Goal: Transaction & Acquisition: Subscribe to service/newsletter

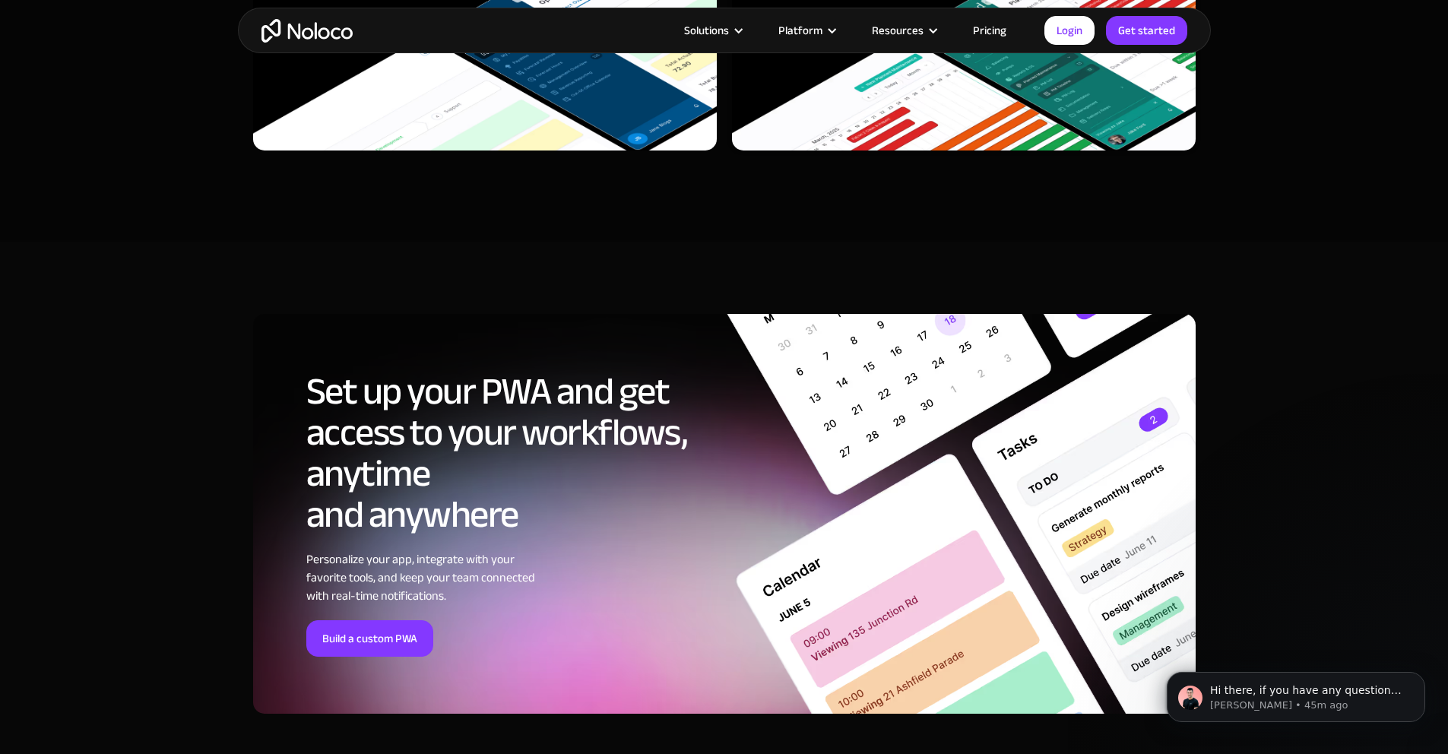
scroll to position [4716, 0]
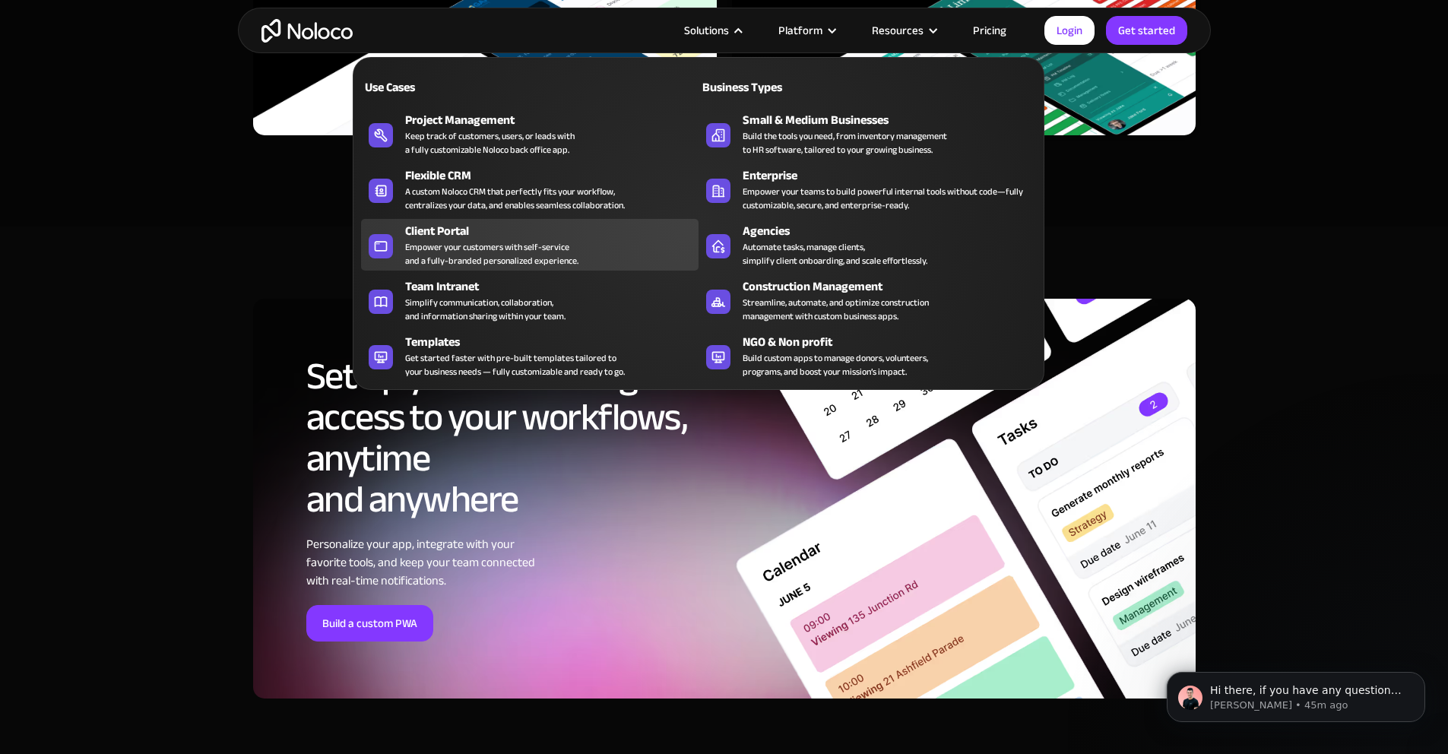
click at [491, 255] on div "Empower your customers with self-service and a fully-branded personalized exper…" at bounding box center [491, 253] width 173 height 27
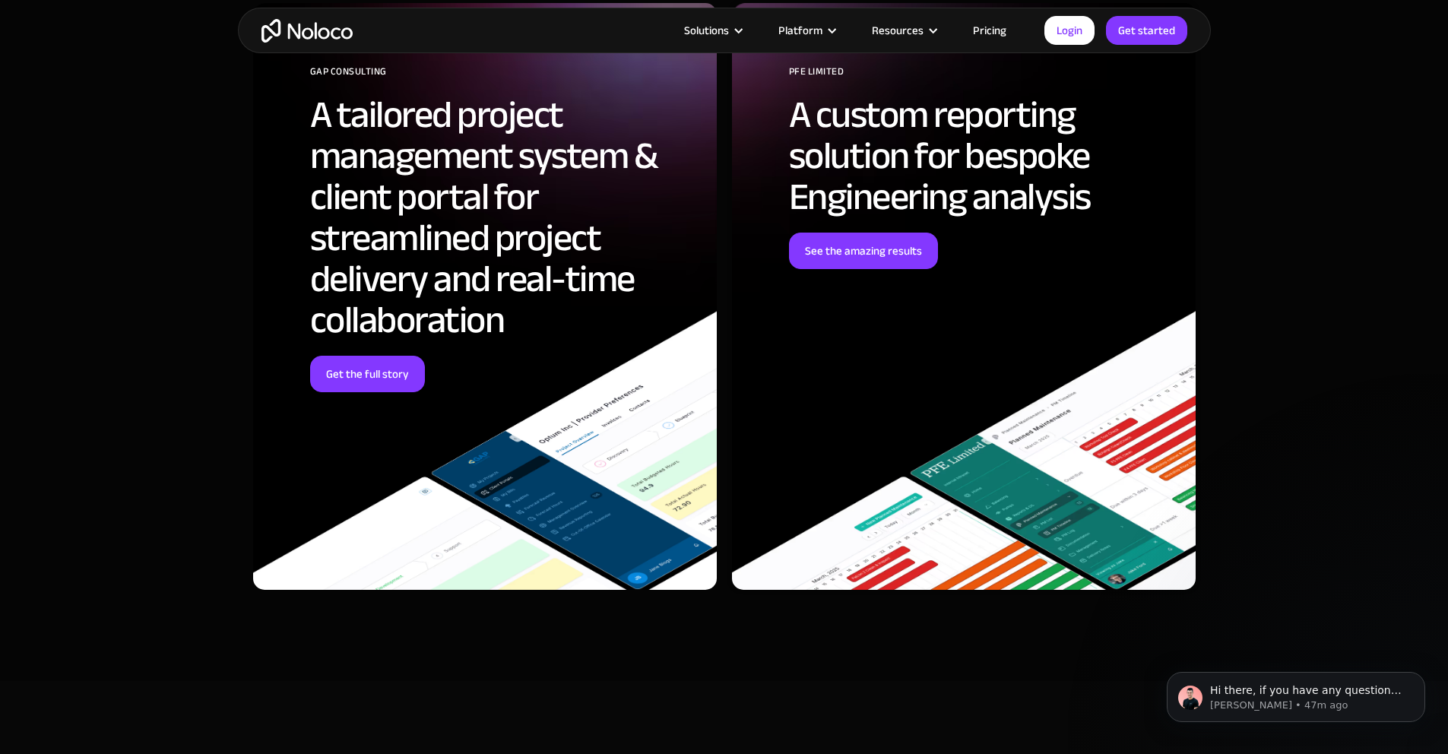
scroll to position [4856, 0]
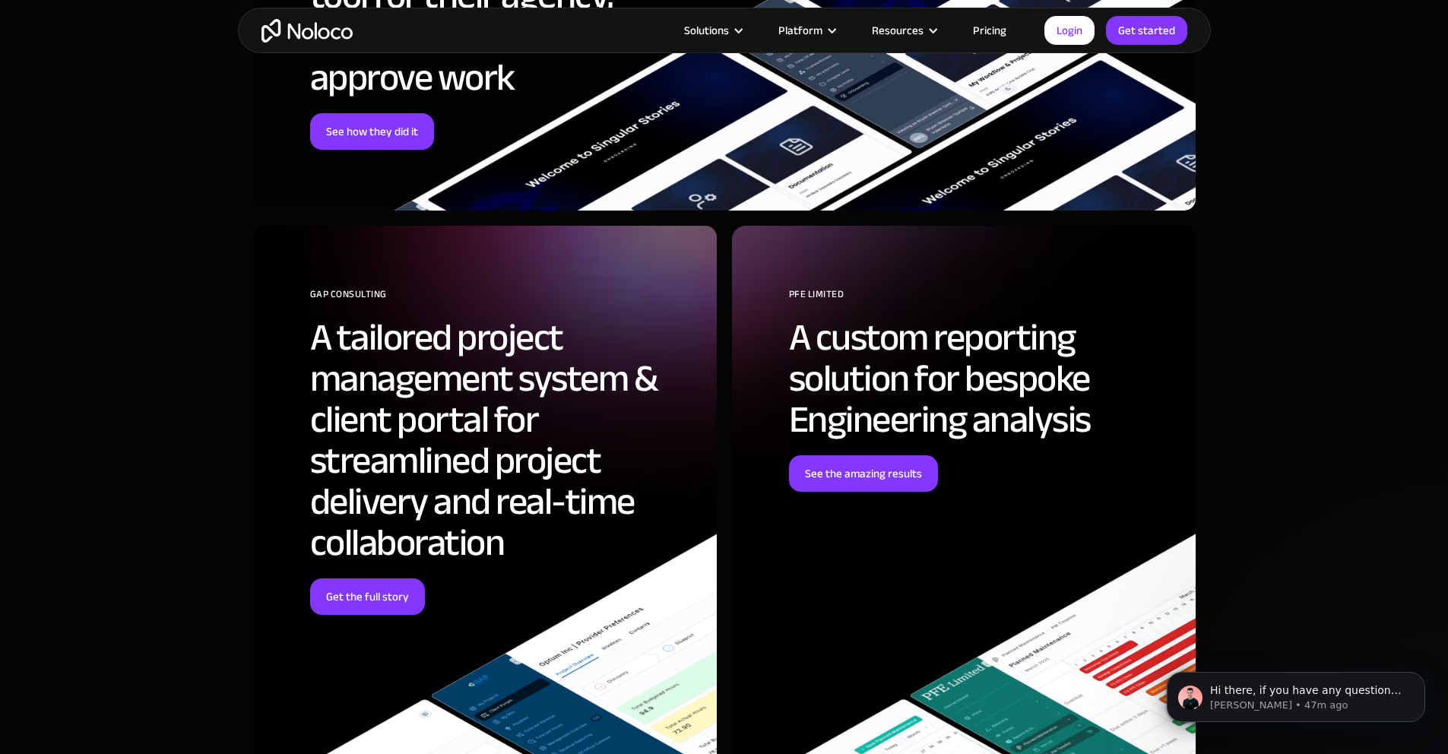
click at [994, 38] on link "Pricing" at bounding box center [989, 31] width 71 height 20
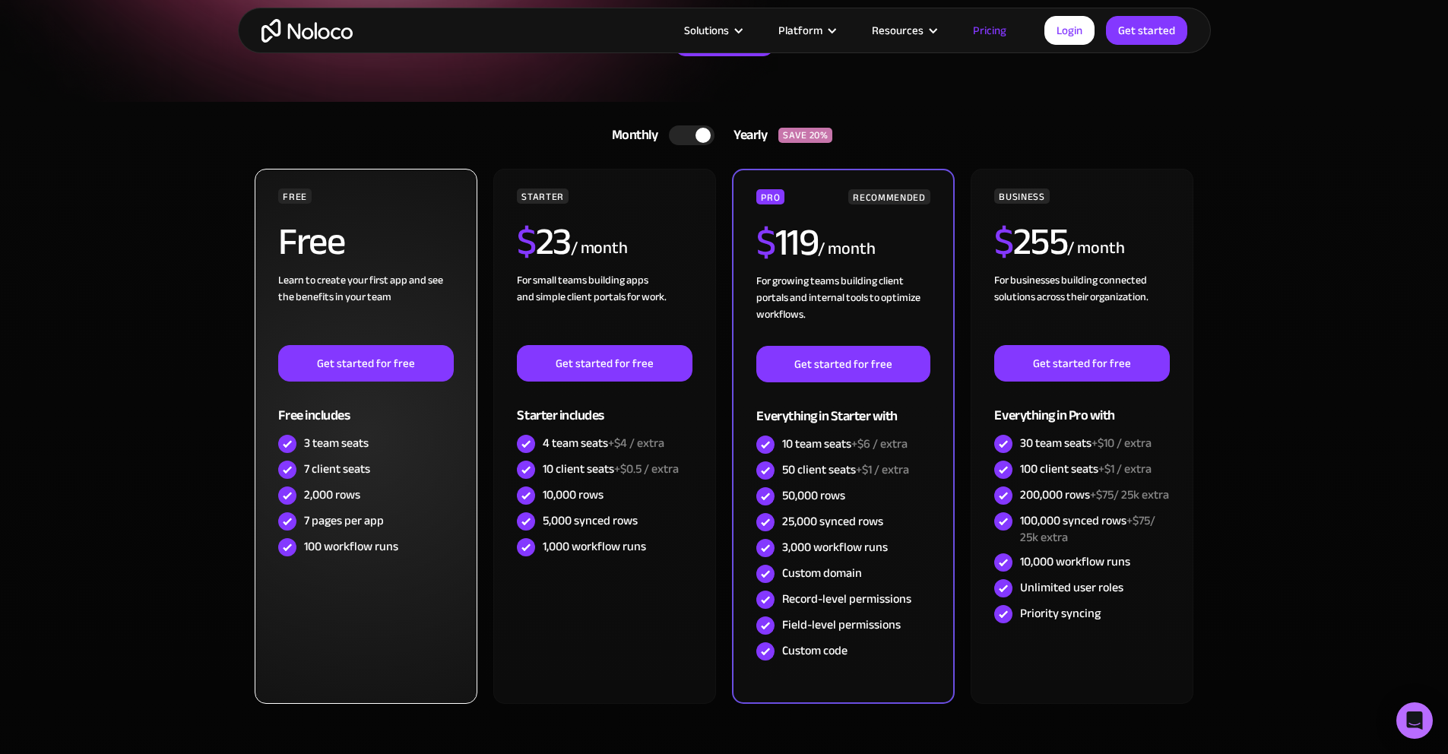
scroll to position [240, 0]
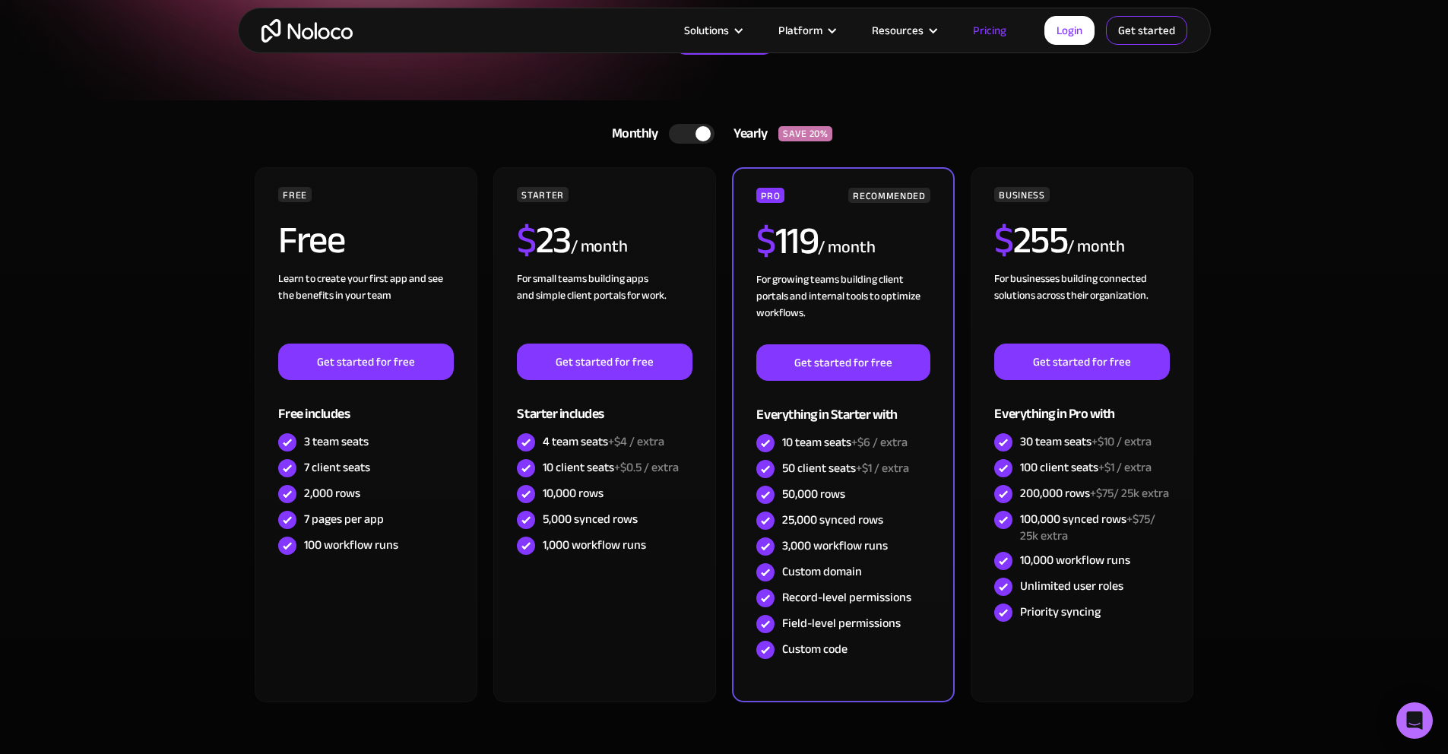
click at [1127, 36] on link "Get started" at bounding box center [1146, 30] width 81 height 29
